Goal: Check status: Check status

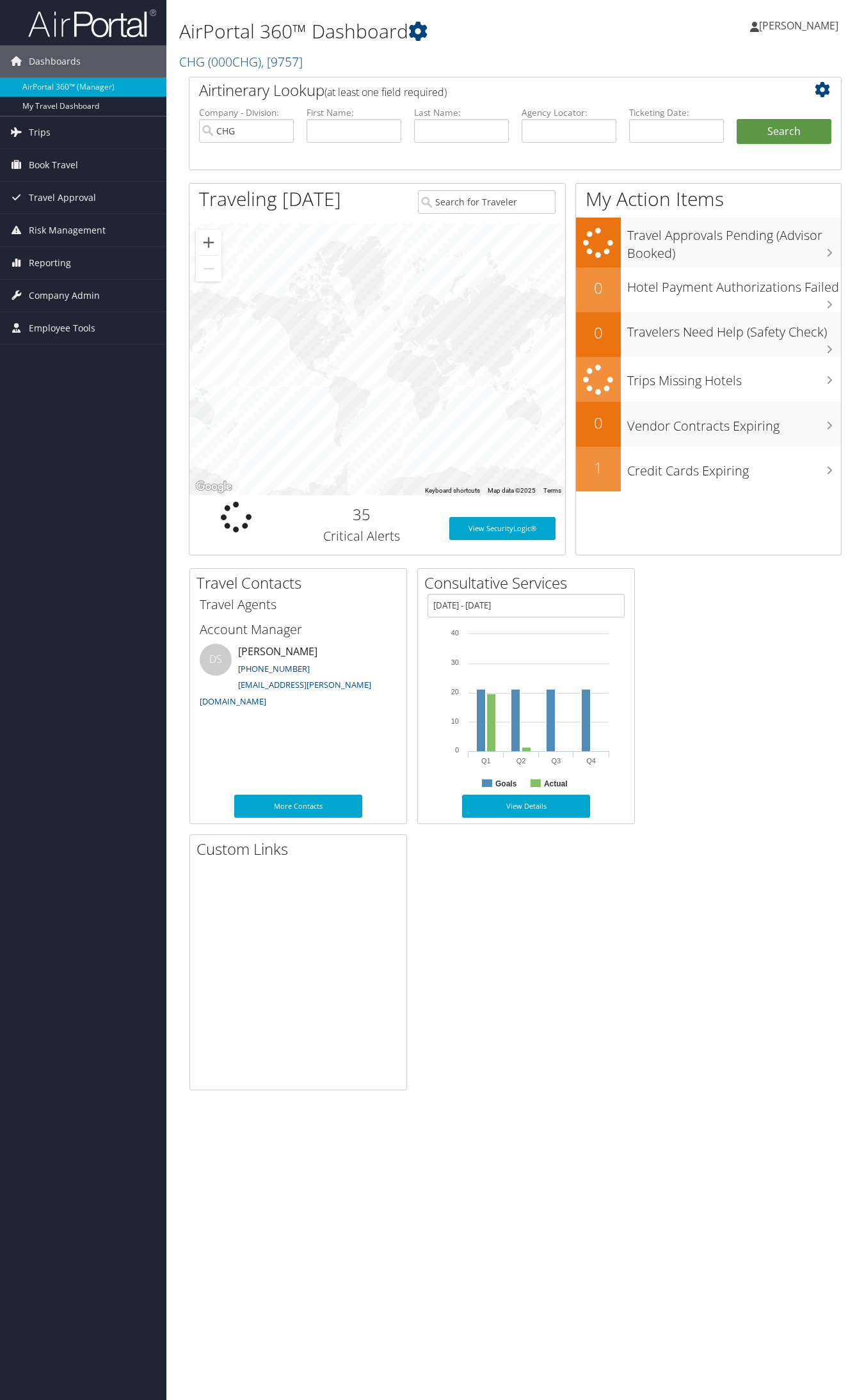
click at [537, 113] on label "Agency Locator:" at bounding box center [568, 112] width 95 height 13
click at [537, 129] on input "text" at bounding box center [568, 131] width 95 height 24
paste input "UCAWHO"
type input "UCAWHO"
click at [757, 130] on button "Search" at bounding box center [784, 132] width 95 height 26
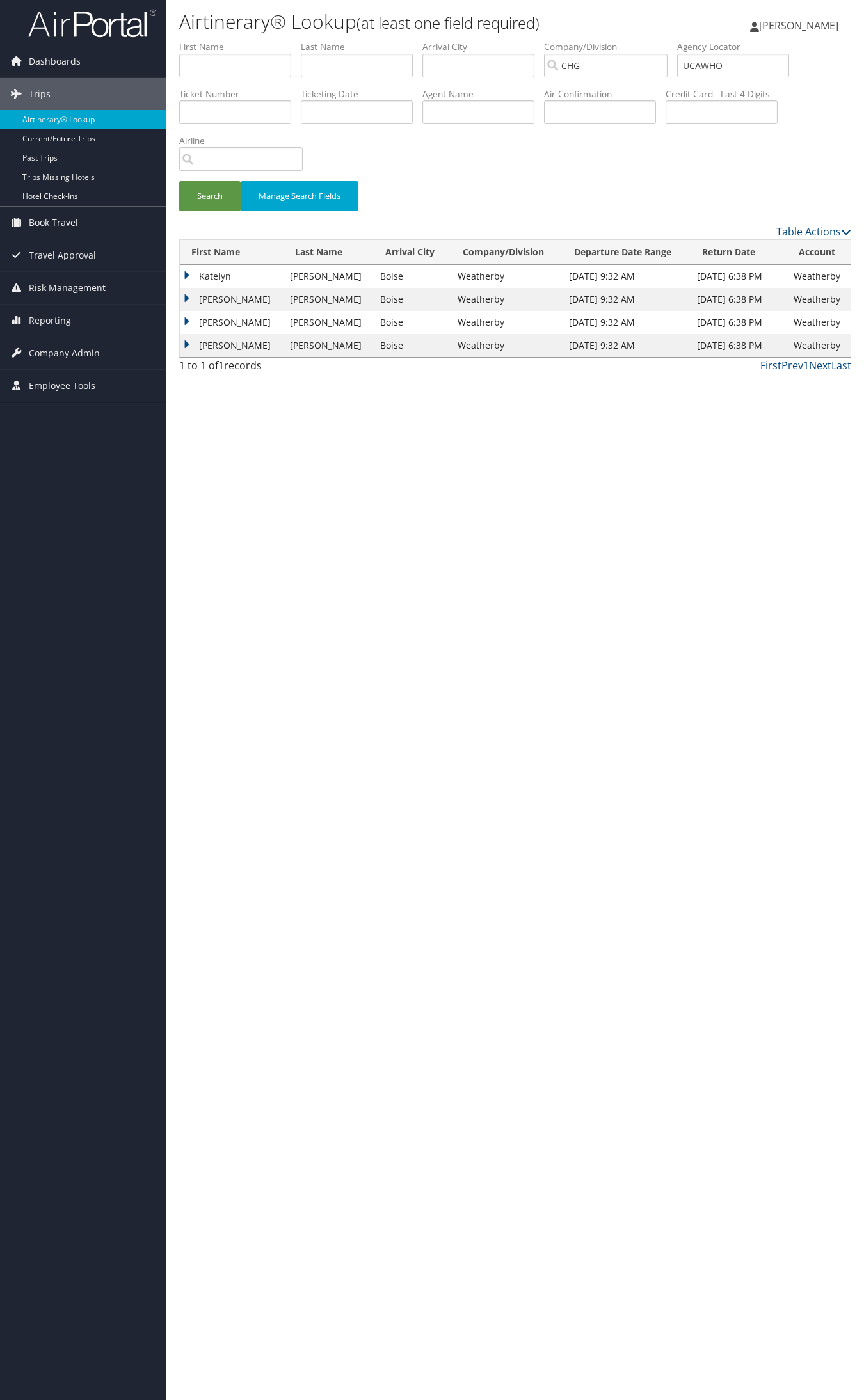
click at [211, 268] on td "Katelyn" at bounding box center [231, 276] width 104 height 23
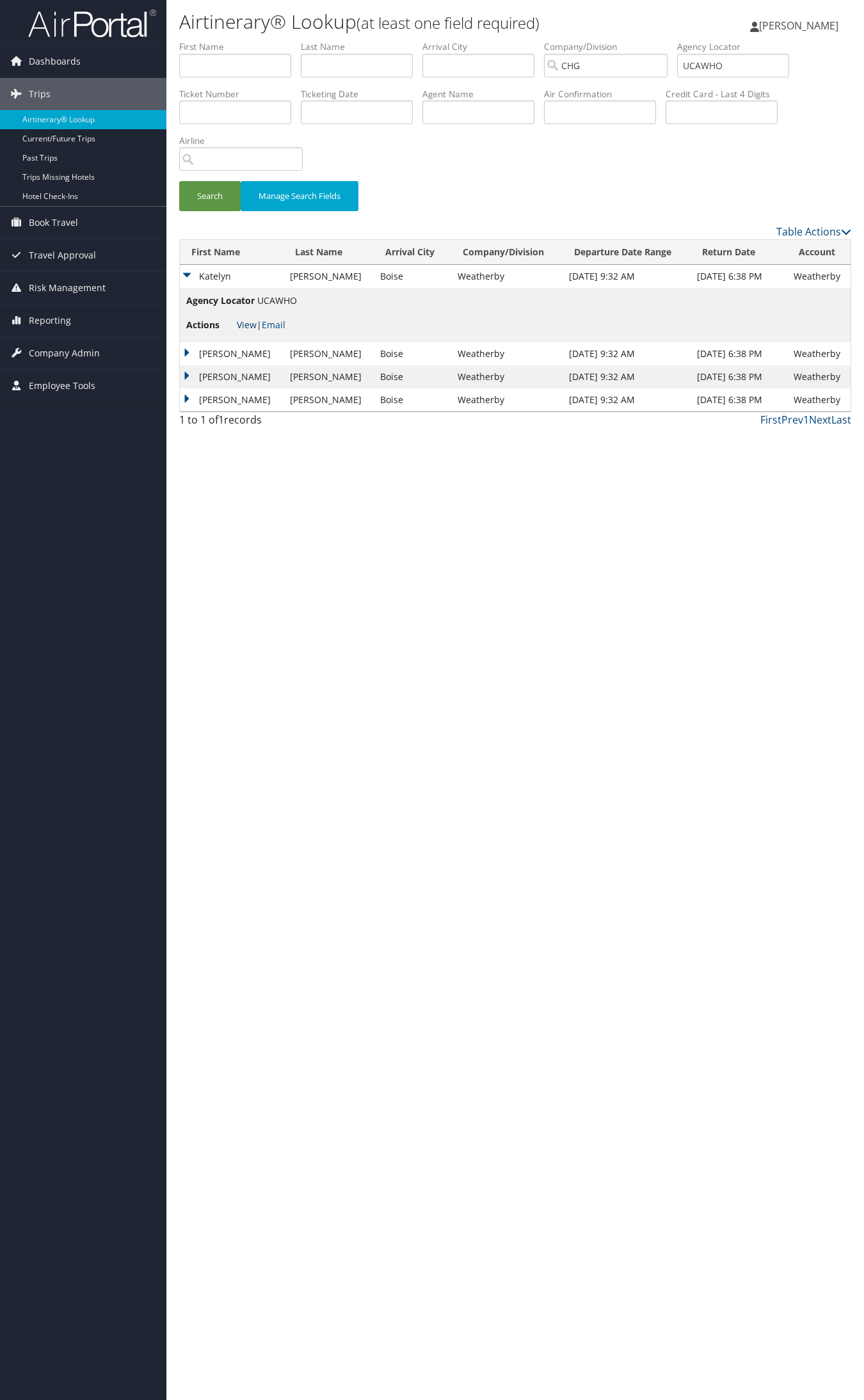
click at [251, 327] on link "View" at bounding box center [246, 325] width 20 height 12
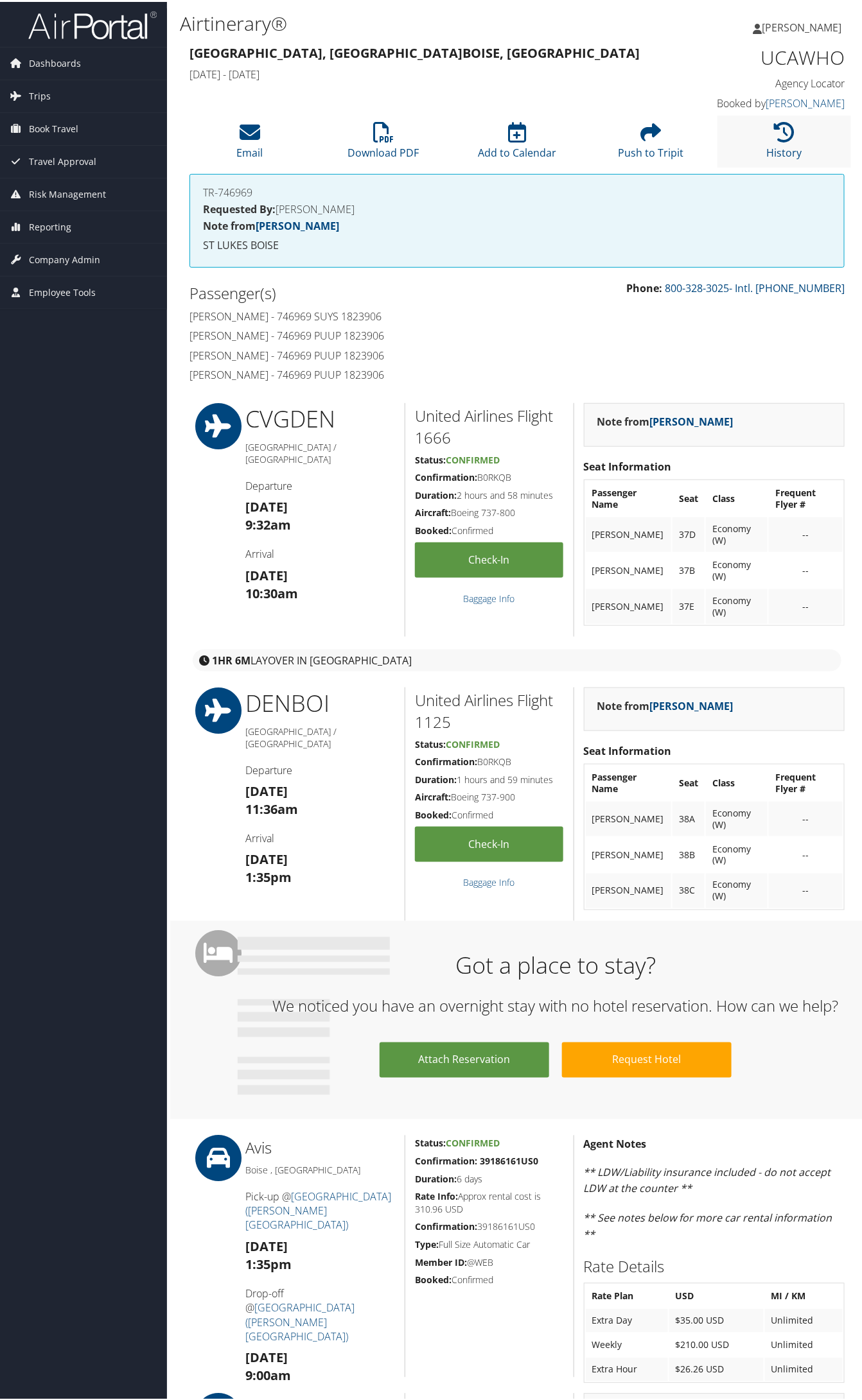
click at [748, 137] on li "History" at bounding box center [784, 140] width 134 height 52
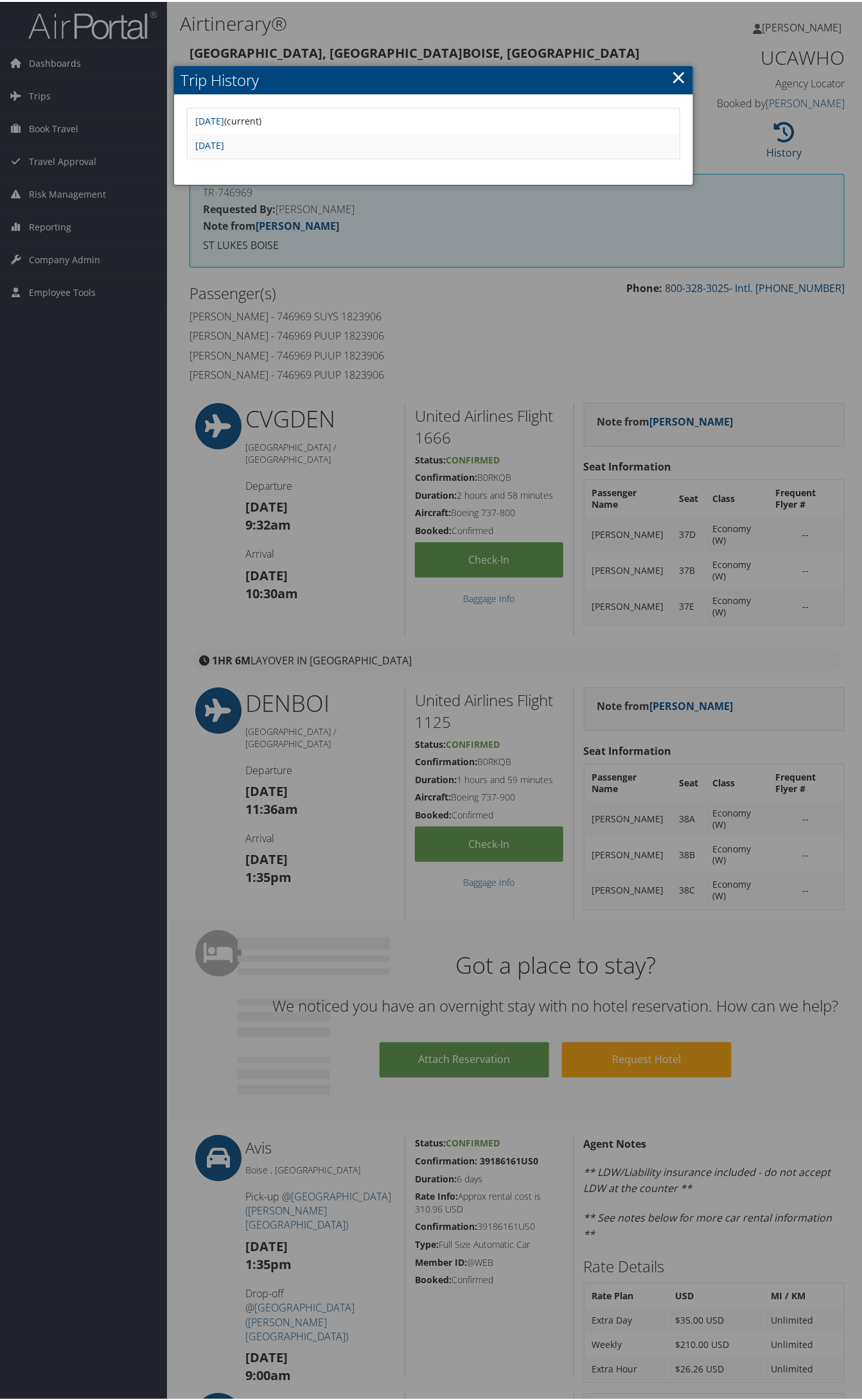
click at [671, 76] on link "×" at bounding box center [679, 75] width 15 height 26
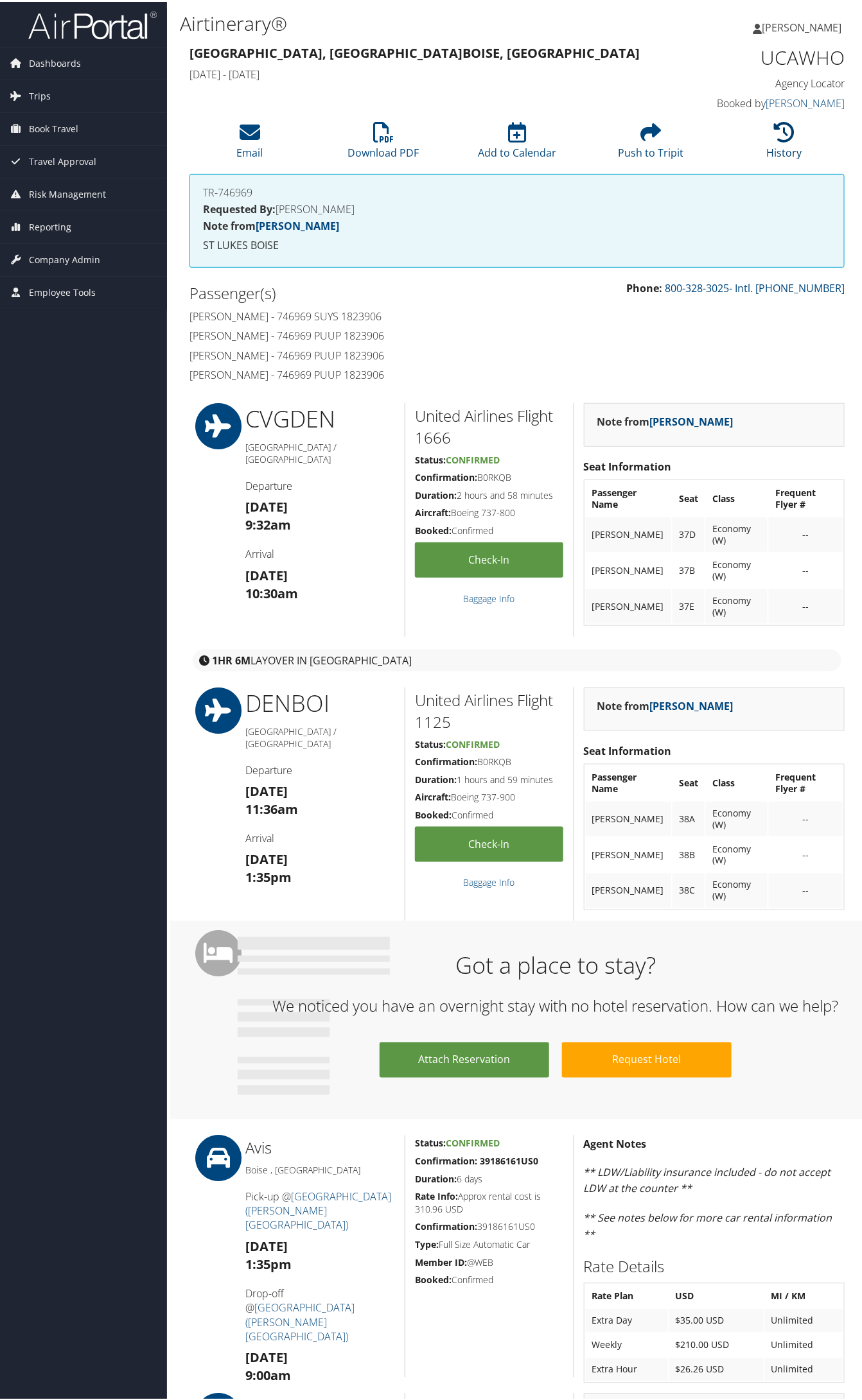
click at [775, 139] on icon at bounding box center [784, 130] width 21 height 21
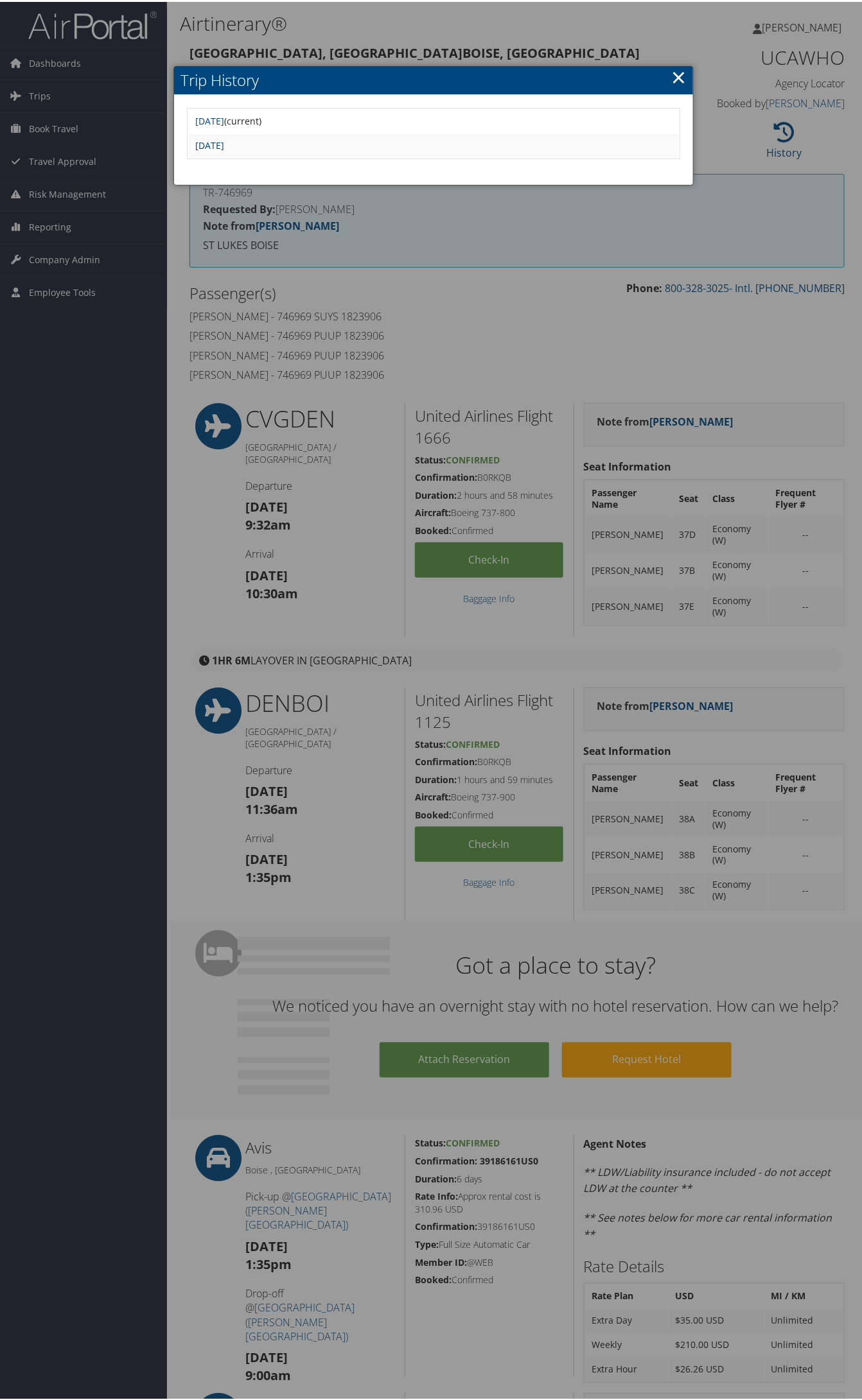
click at [224, 139] on link "Mon Aug 4 13:48:10 MDT 2025" at bounding box center [209, 144] width 29 height 12
